Goal: Navigation & Orientation: Find specific page/section

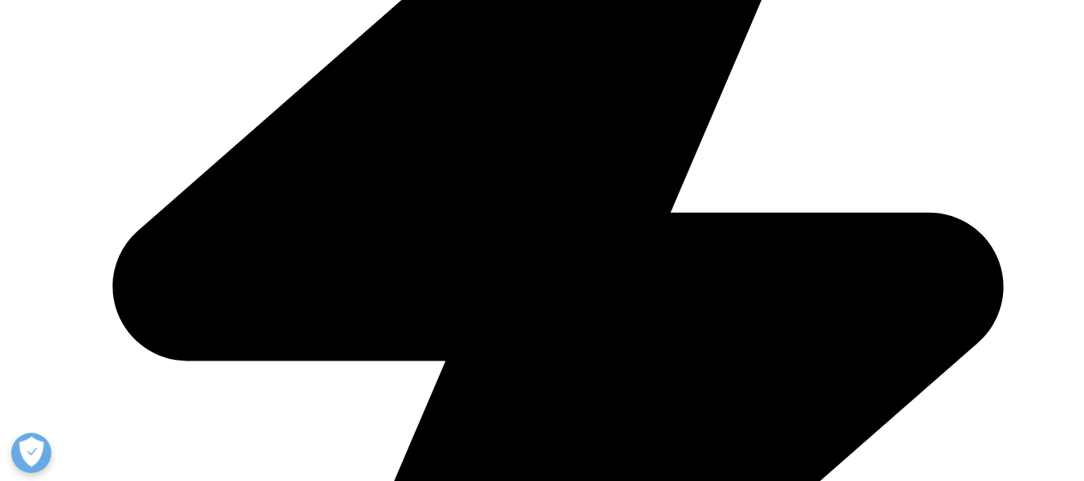
scroll to position [200, 0]
